Goal: Check status

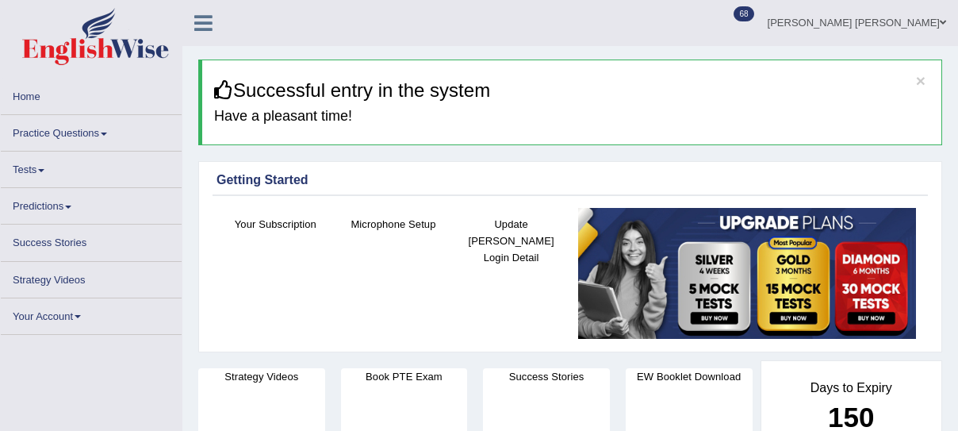
click at [41, 169] on span at bounding box center [41, 170] width 6 height 3
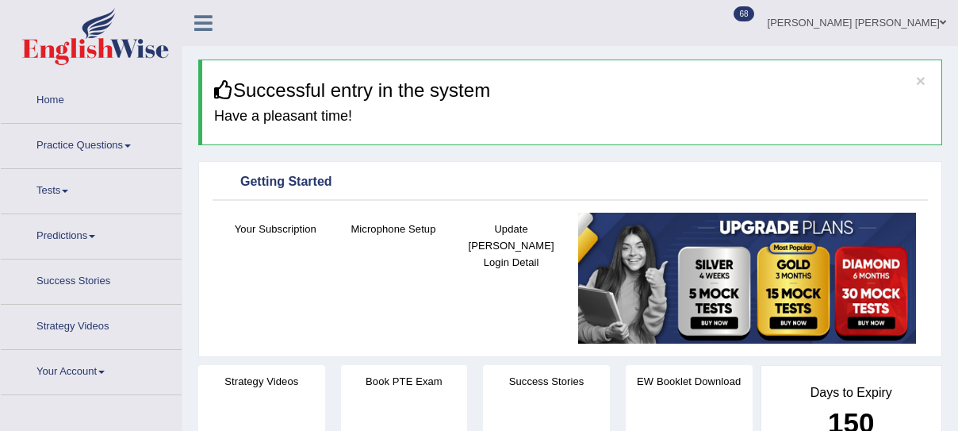
click at [62, 190] on link "Tests" at bounding box center [91, 189] width 181 height 40
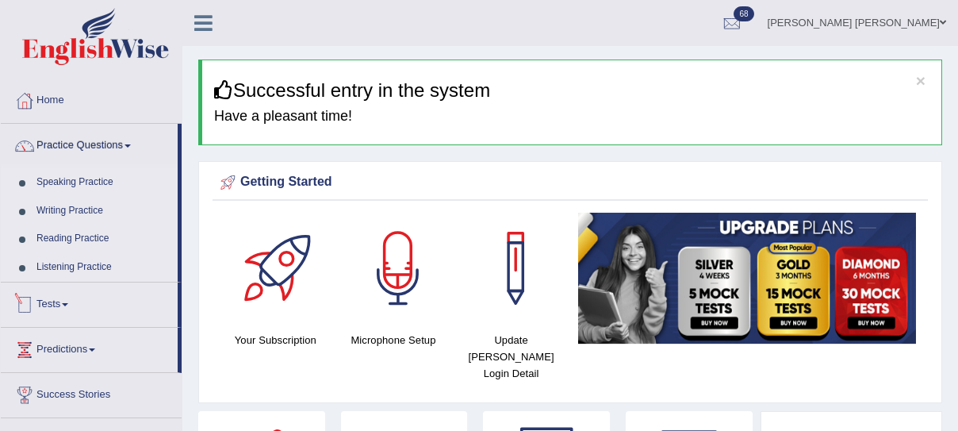
click at [69, 309] on link "Tests" at bounding box center [89, 302] width 177 height 40
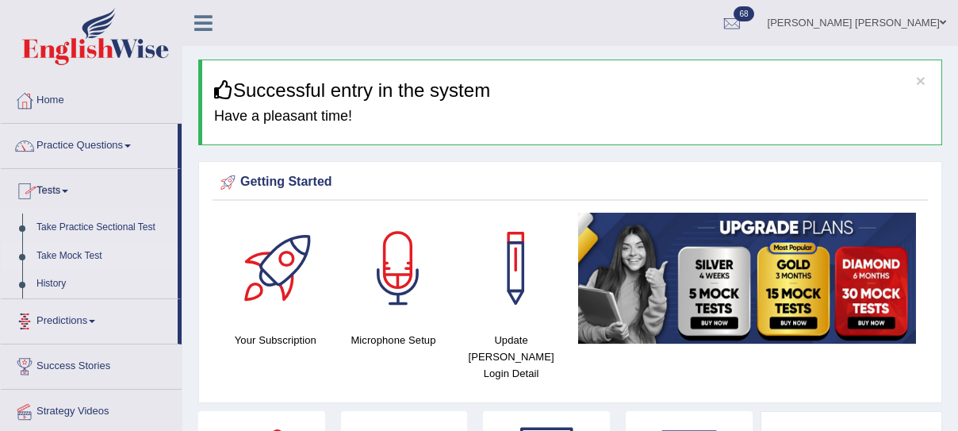
click at [68, 256] on link "Take Mock Test" at bounding box center [103, 256] width 148 height 29
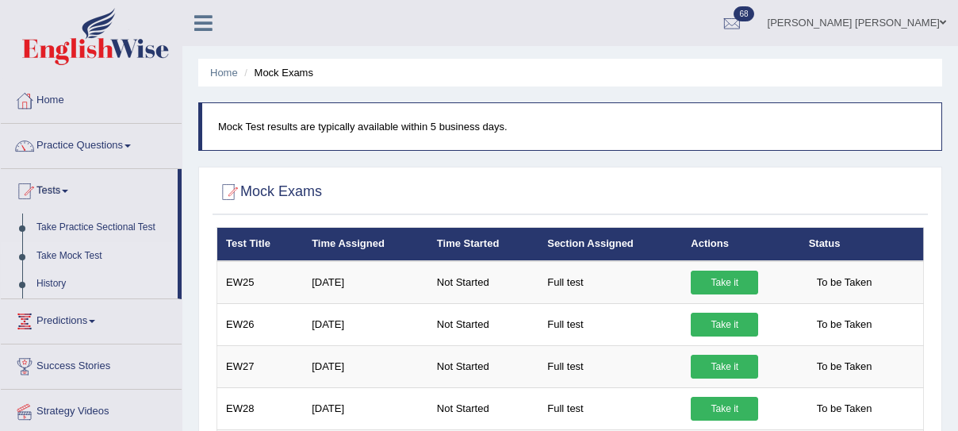
click at [52, 282] on link "History" at bounding box center [103, 284] width 148 height 29
